Goal: Information Seeking & Learning: Learn about a topic

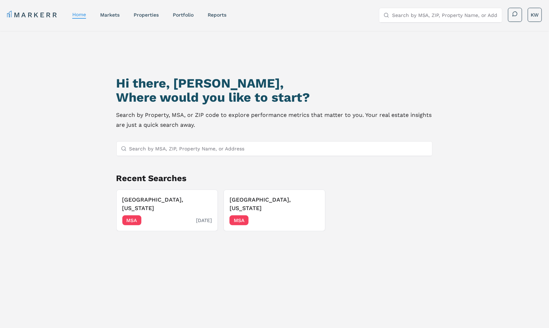
click at [172, 195] on h3 "Las Vegas, Nevada" at bounding box center [167, 203] width 90 height 17
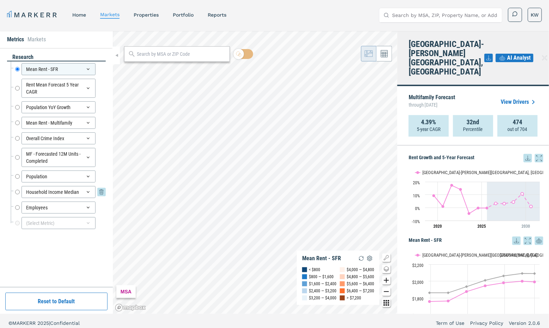
click at [15, 191] on div "Household Income Median Household Income Median" at bounding box center [60, 192] width 91 height 12
click at [34, 189] on div "Household Income Median" at bounding box center [59, 192] width 74 height 12
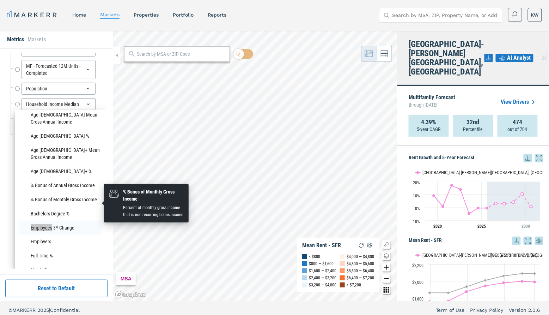
scroll to position [287, 0]
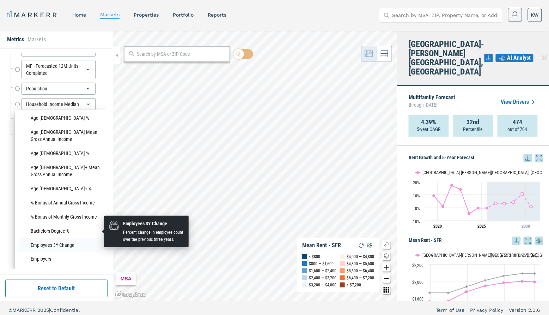
click at [67, 238] on li "Employees 3Y Change" at bounding box center [61, 245] width 84 height 14
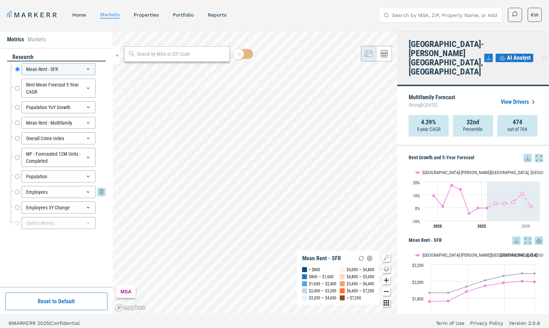
click at [16, 189] on input "Employees" at bounding box center [17, 192] width 5 height 12
radio input "false"
radio input "true"
